Goal: Go to known website: Go to known website

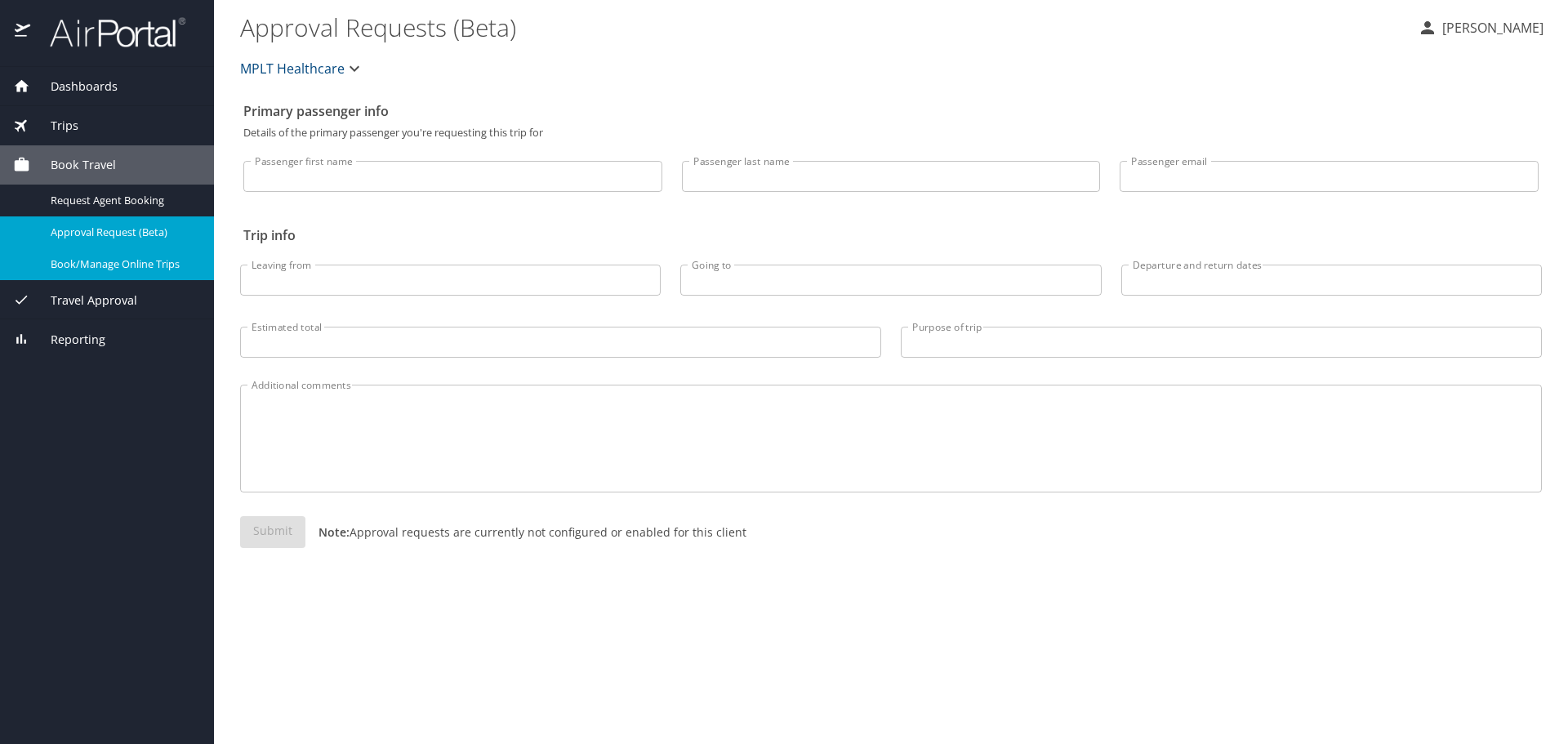
click at [157, 268] on span "Book/Manage Online Trips" at bounding box center [122, 264] width 144 height 16
